Goal: Information Seeking & Learning: Learn about a topic

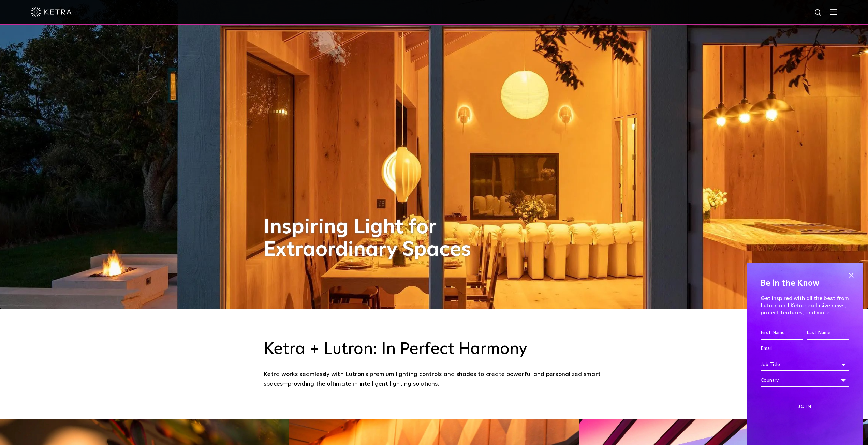
scroll to position [136, 0]
click at [854, 275] on span at bounding box center [850, 275] width 10 height 10
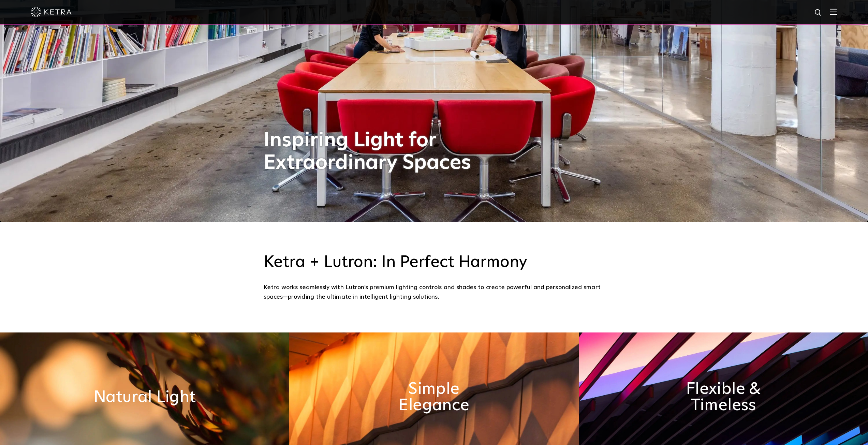
scroll to position [0, 0]
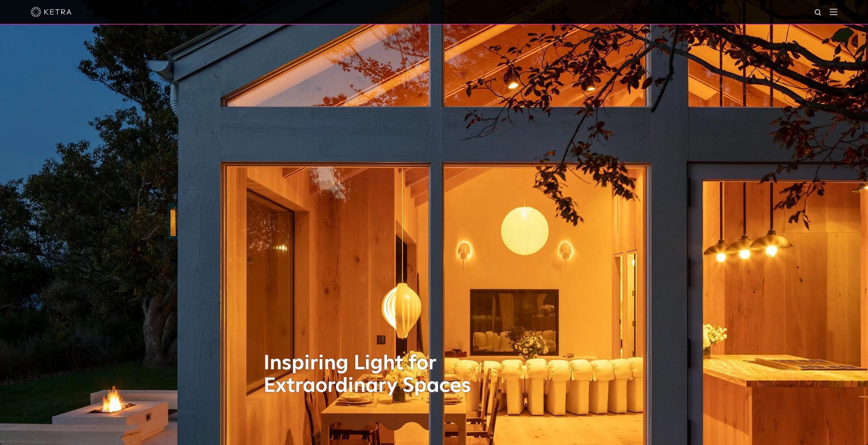
click at [844, 15] on div at bounding box center [434, 12] width 868 height 25
click at [842, 13] on div at bounding box center [434, 12] width 868 height 25
click at [837, 11] on img at bounding box center [832, 12] width 7 height 6
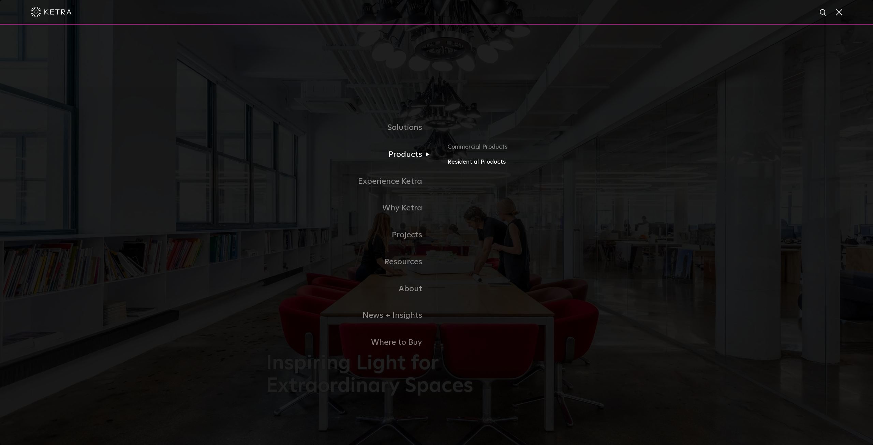
click at [479, 165] on link "Residential Products" at bounding box center [527, 162] width 160 height 10
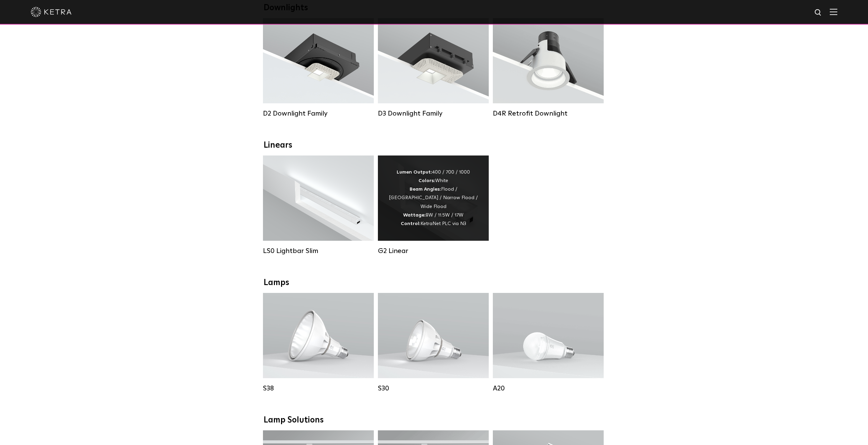
scroll to position [136, 0]
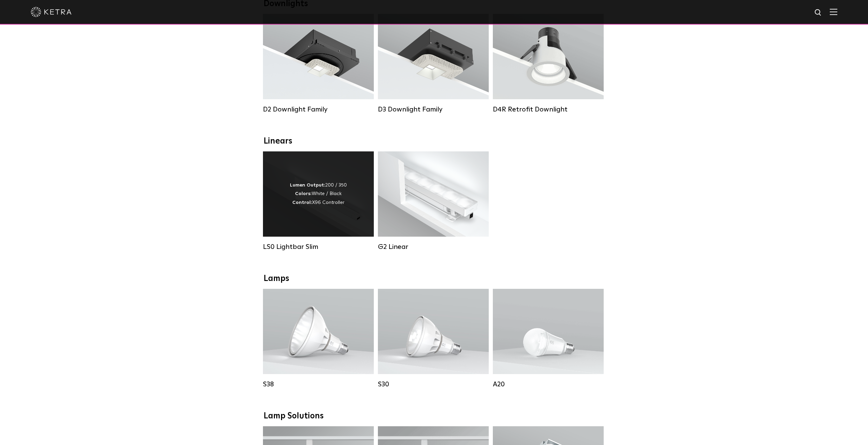
click at [324, 223] on div "Lumen Output: 200 / 350 Colors: White / Black Control: X96 Controller" at bounding box center [318, 193] width 111 height 85
